Goal: Navigation & Orientation: Understand site structure

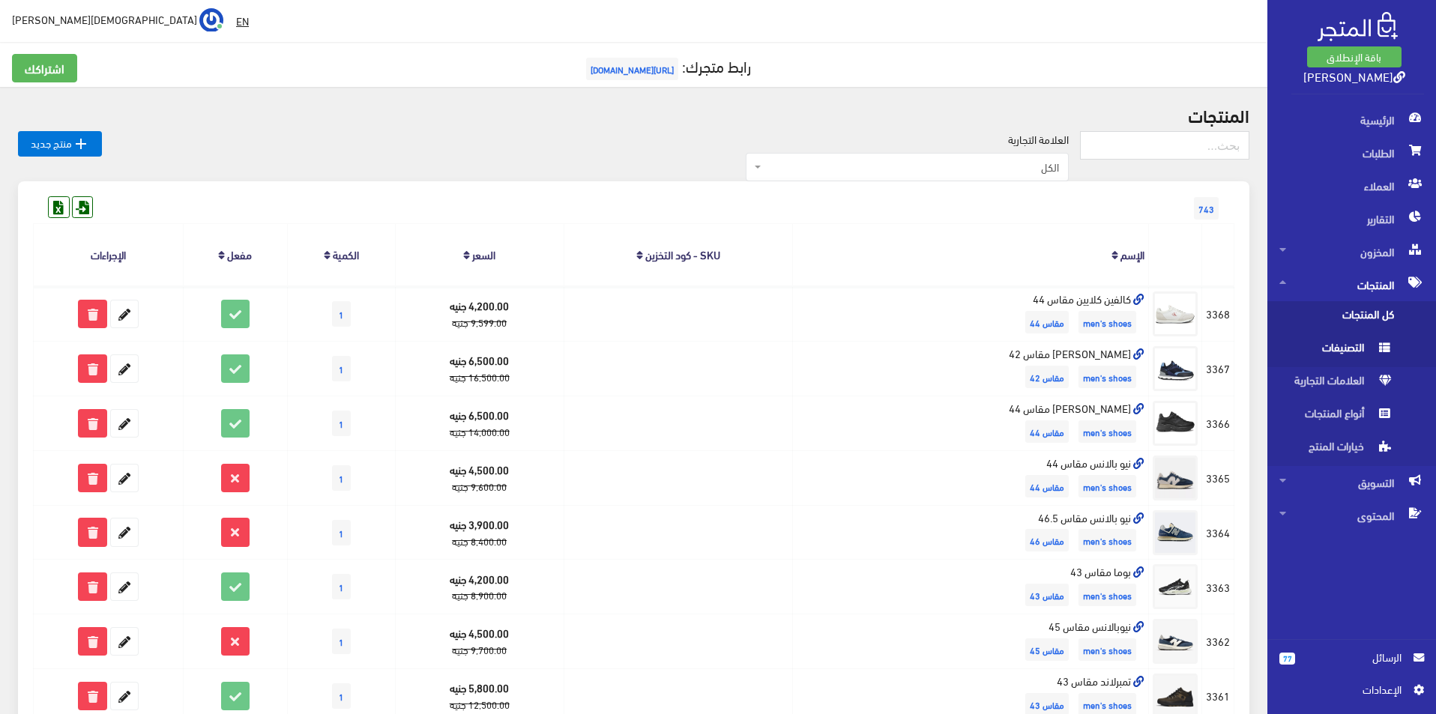
click at [1351, 349] on span "التصنيفات" at bounding box center [1337, 350] width 114 height 33
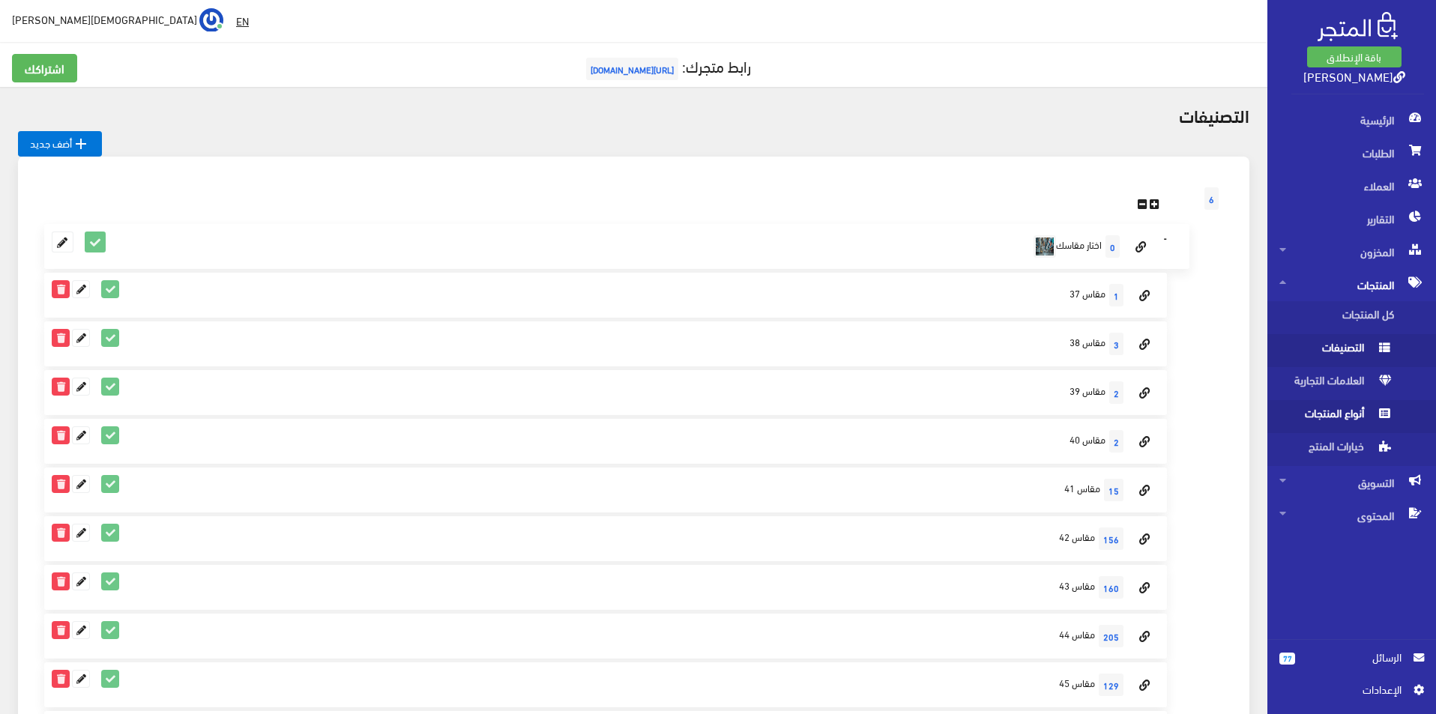
click at [1352, 415] on span "أنواع المنتجات" at bounding box center [1337, 416] width 114 height 33
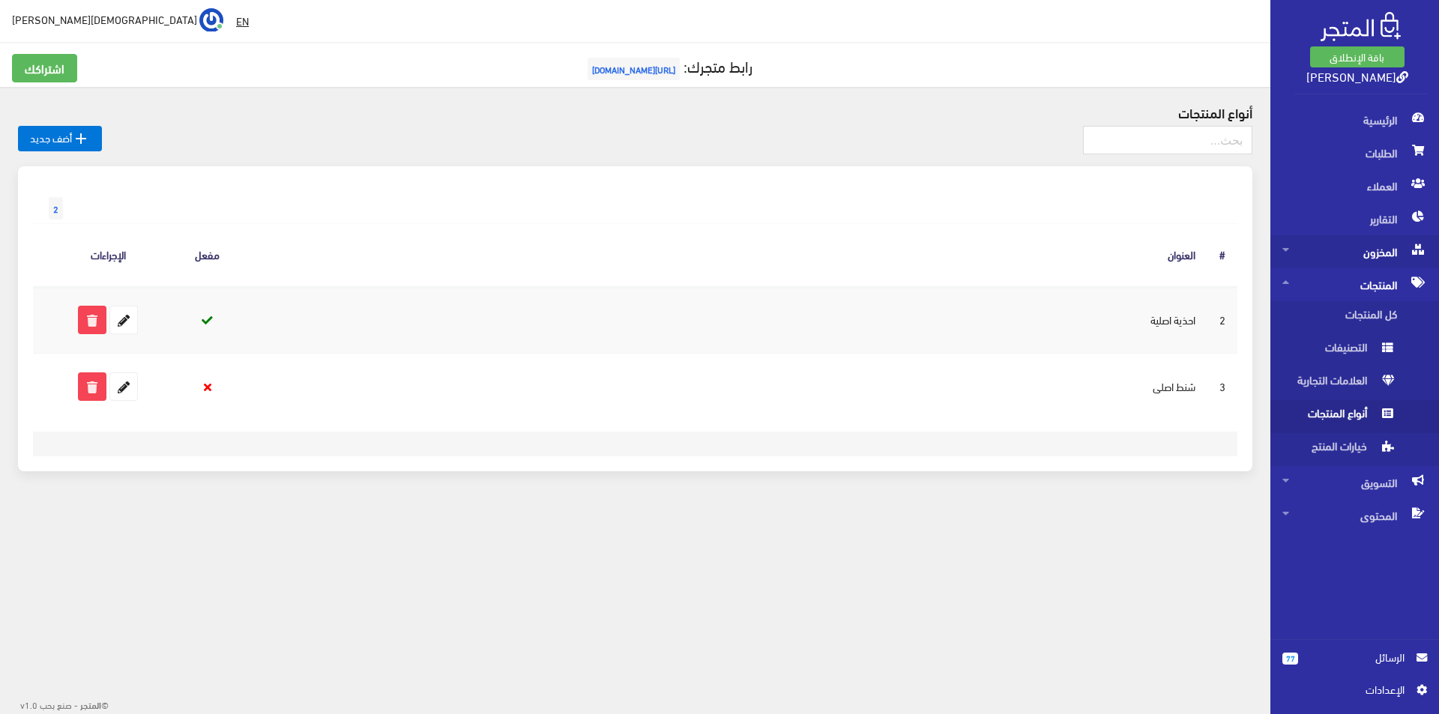
click at [1372, 256] on span "المخزون" at bounding box center [1355, 251] width 145 height 33
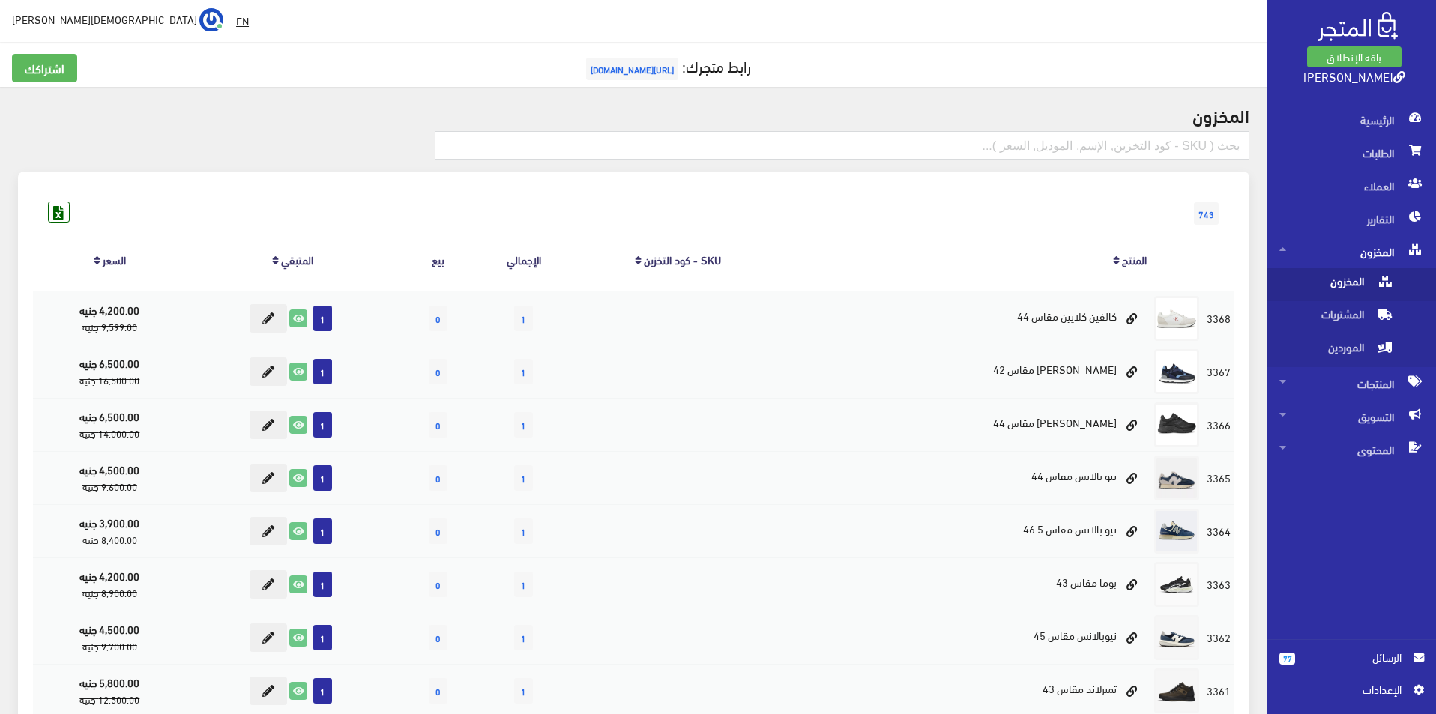
click at [1352, 283] on span "المخزون" at bounding box center [1337, 284] width 114 height 33
click at [1335, 380] on span "المنتجات" at bounding box center [1352, 383] width 145 height 33
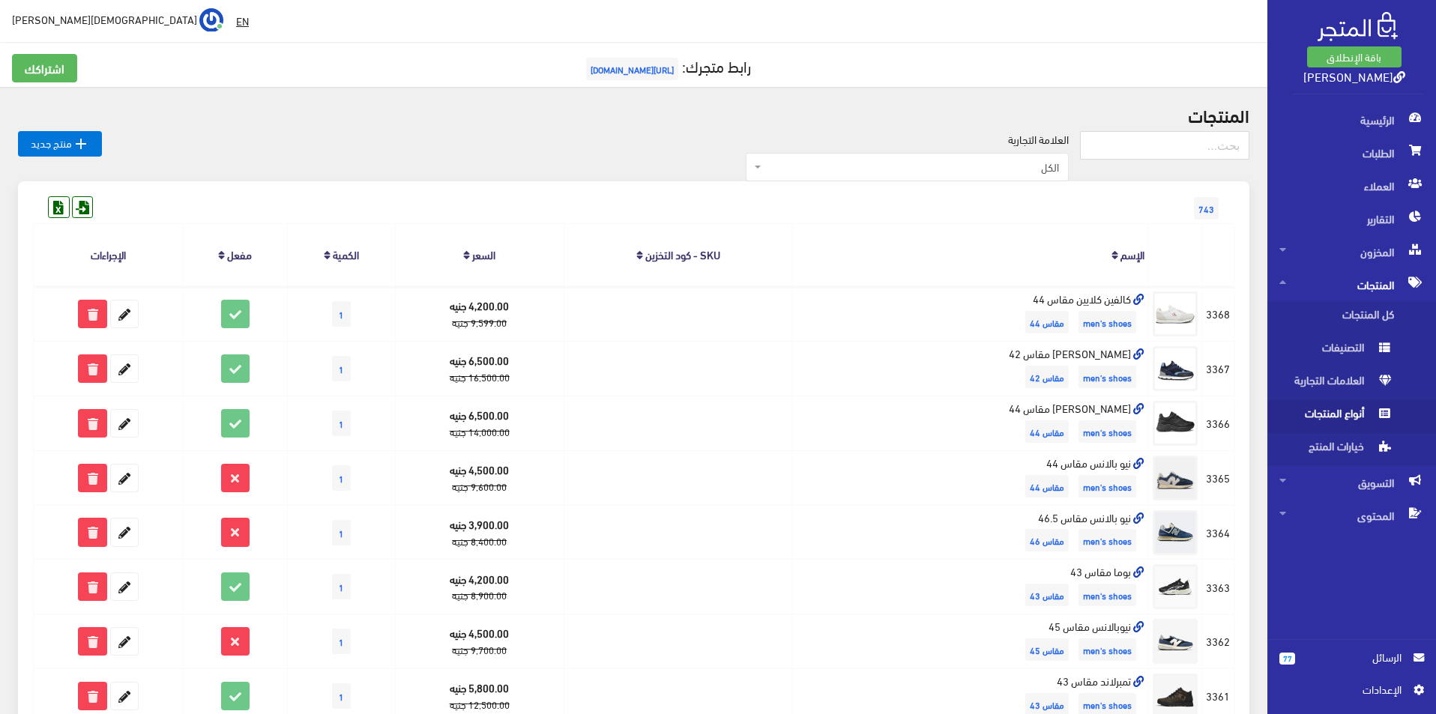
click at [1373, 560] on div "الرئيسية الطلبات العملاء التقارير المخزون" at bounding box center [1345, 371] width 181 height 536
